Goal: Information Seeking & Learning: Learn about a topic

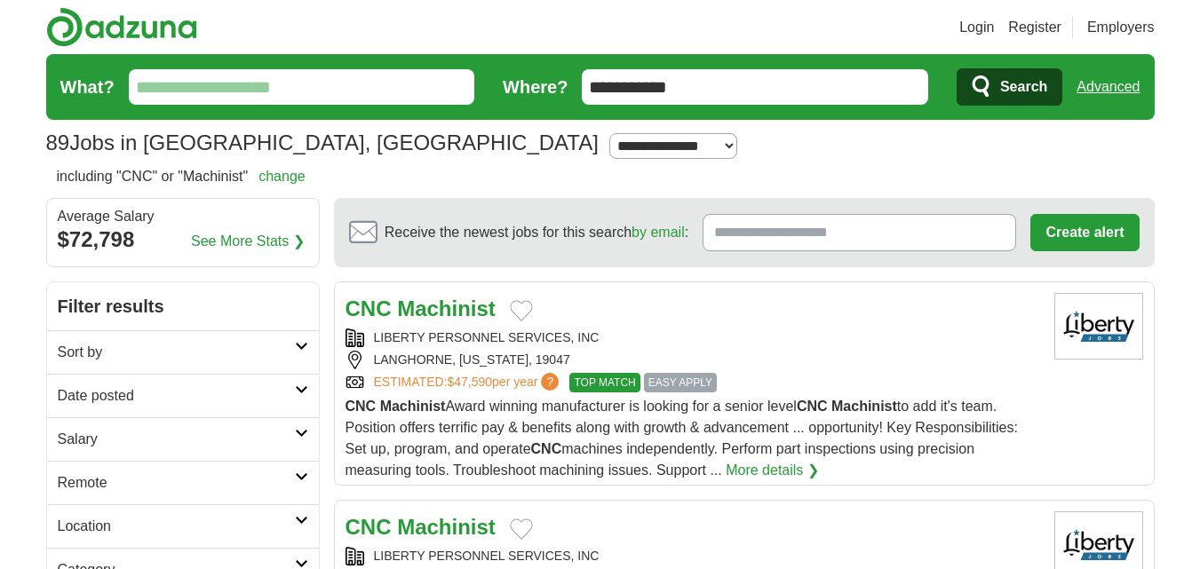
click at [454, 310] on strong "Machinist" at bounding box center [446, 309] width 99 height 24
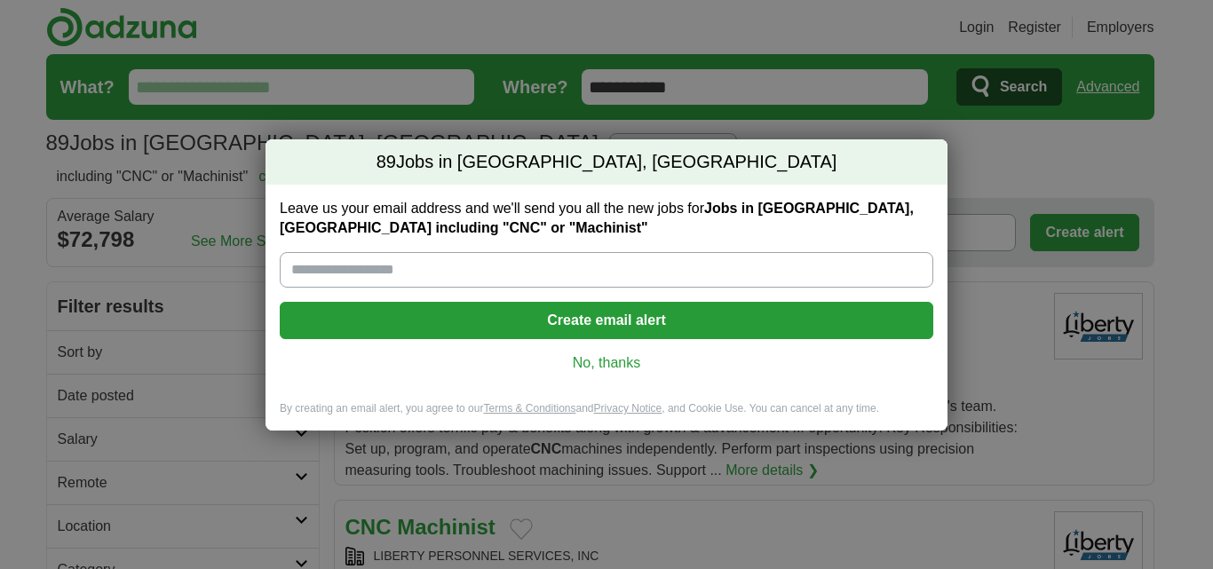
click at [613, 367] on link "No, thanks" at bounding box center [606, 363] width 625 height 20
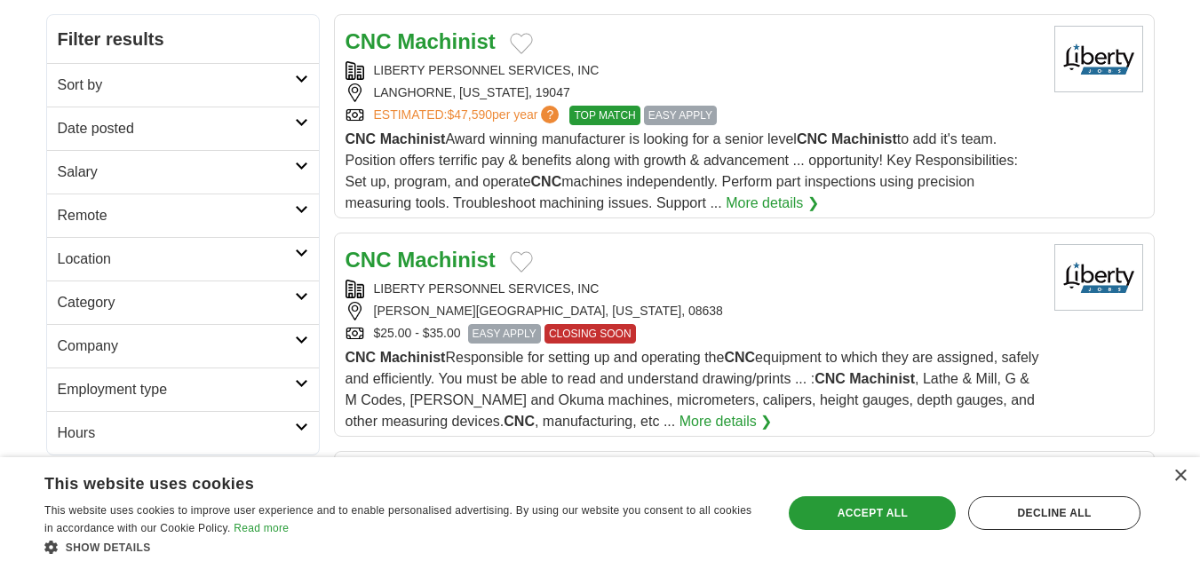
scroll to position [269, 0]
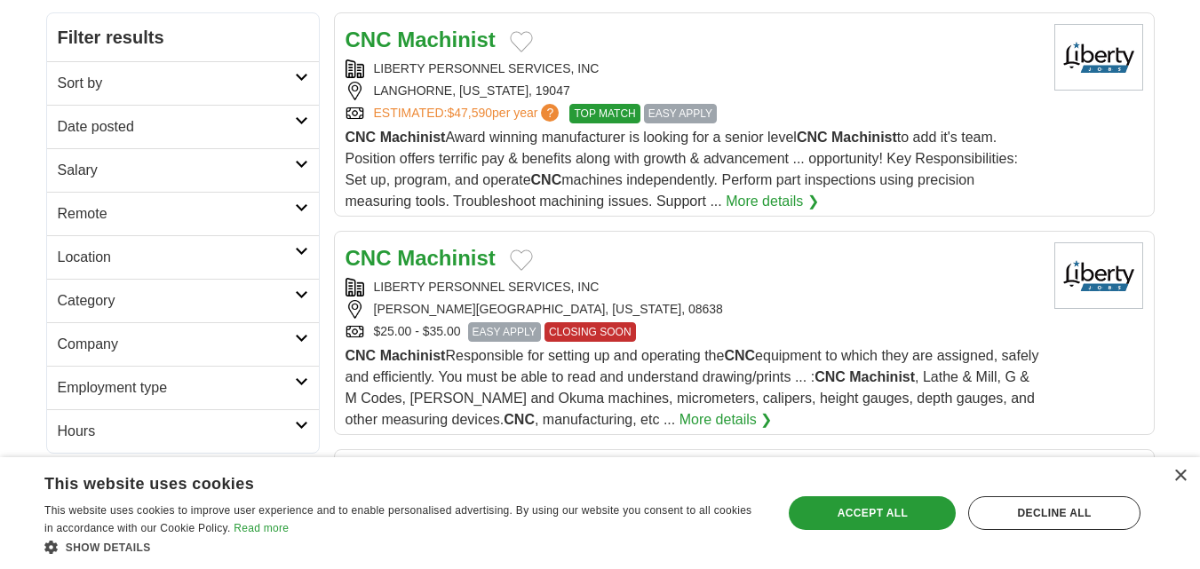
click at [476, 266] on strong "Machinist" at bounding box center [446, 258] width 99 height 24
